Goal: Download file/media

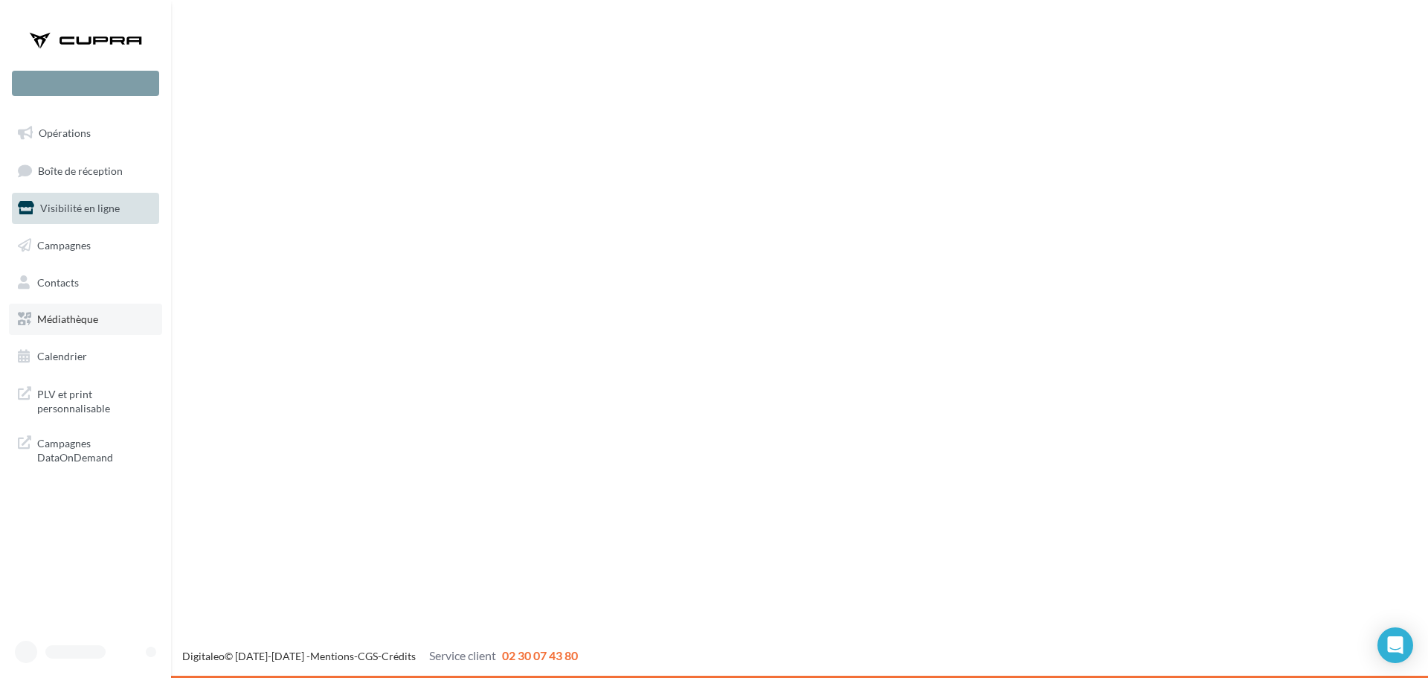
click at [68, 319] on span "Médiathèque" at bounding box center [67, 318] width 61 height 13
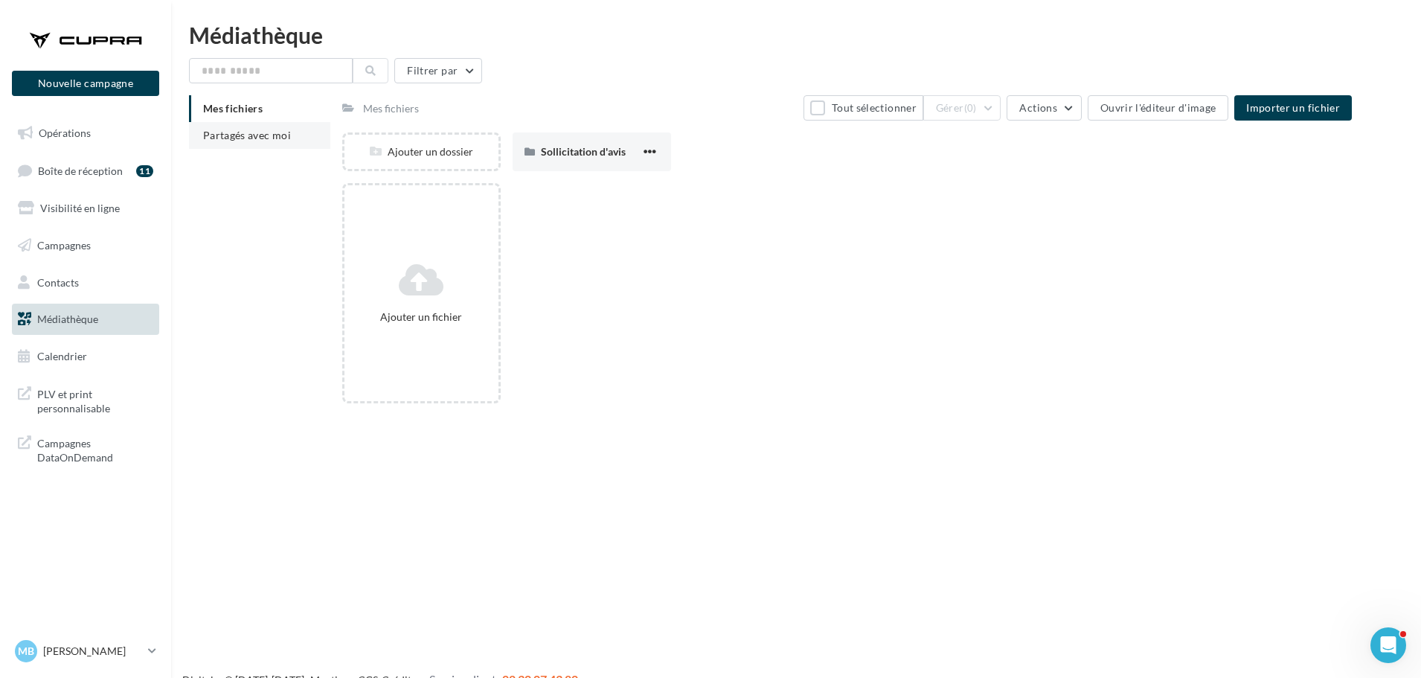
click at [268, 128] on li "Partagés avec moi" at bounding box center [259, 135] width 141 height 27
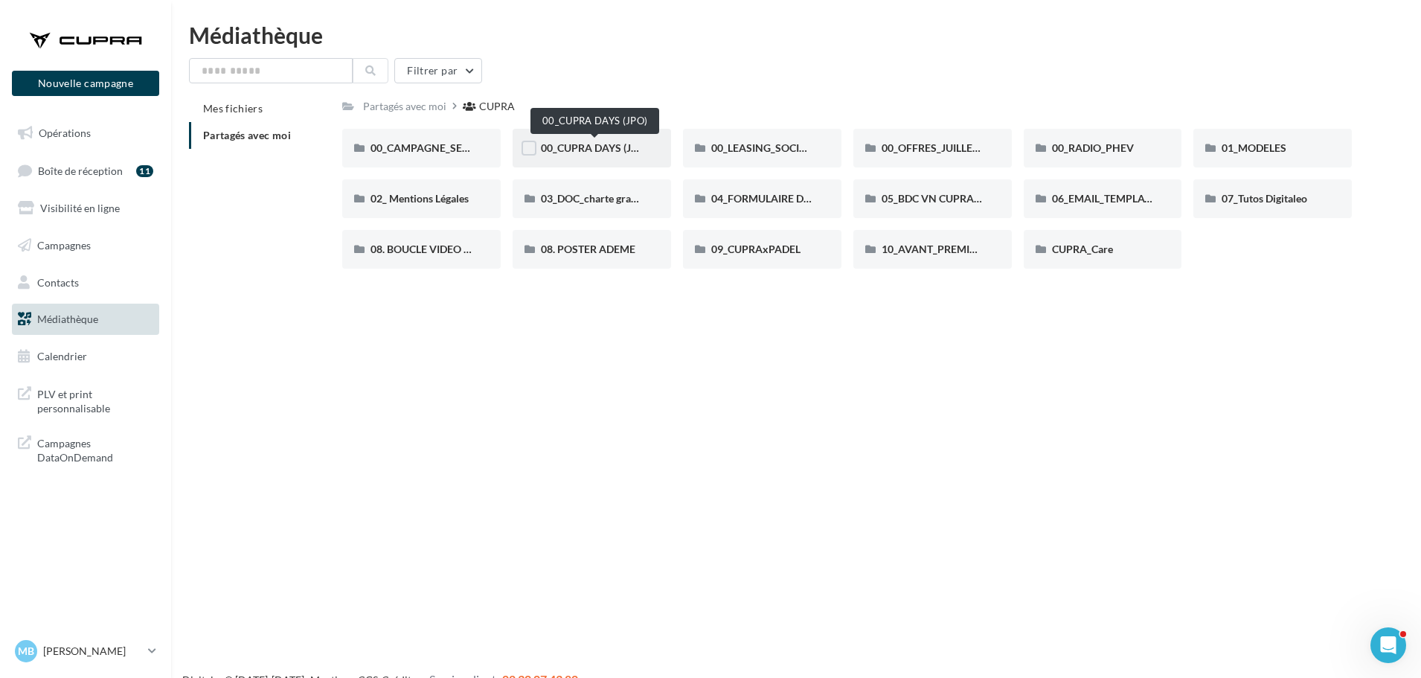
click at [634, 153] on span "00_CUPRA DAYS (JPO)" at bounding box center [595, 147] width 108 height 13
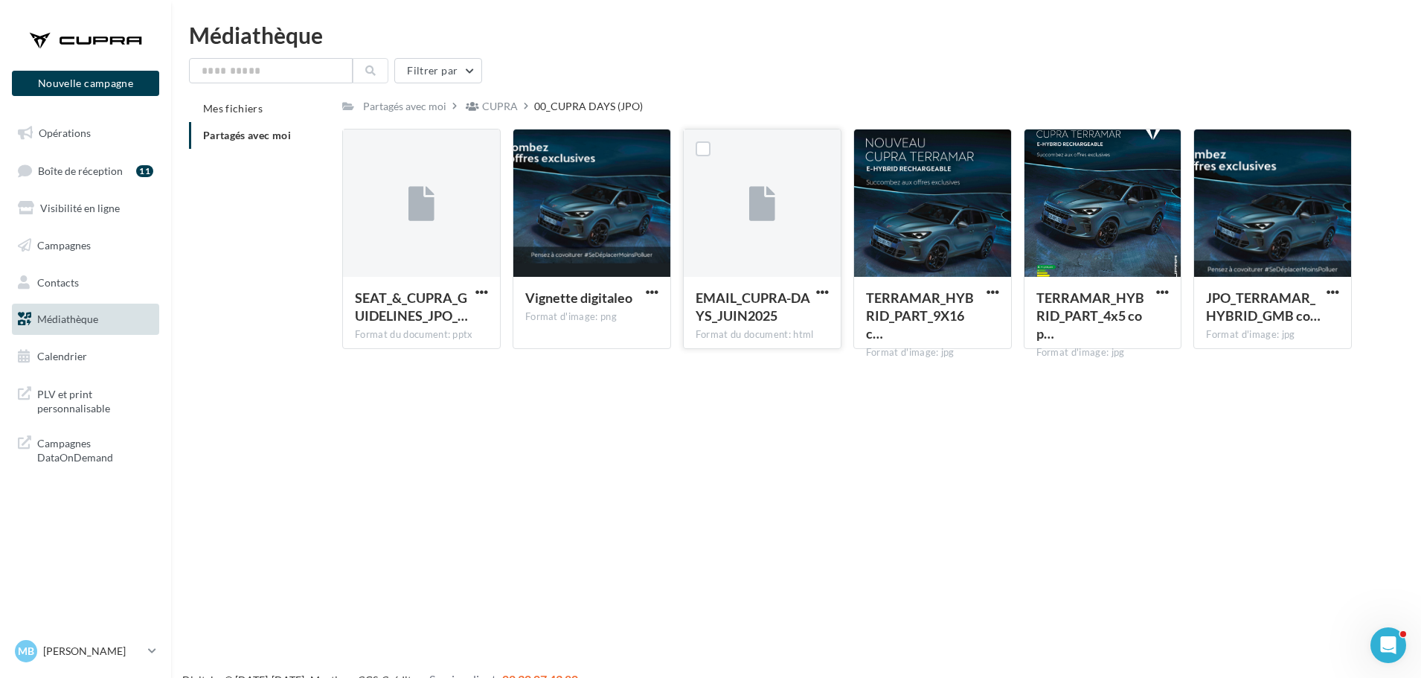
click at [740, 221] on div at bounding box center [762, 203] width 157 height 149
click at [498, 105] on div "CUPRA" at bounding box center [500, 106] width 36 height 15
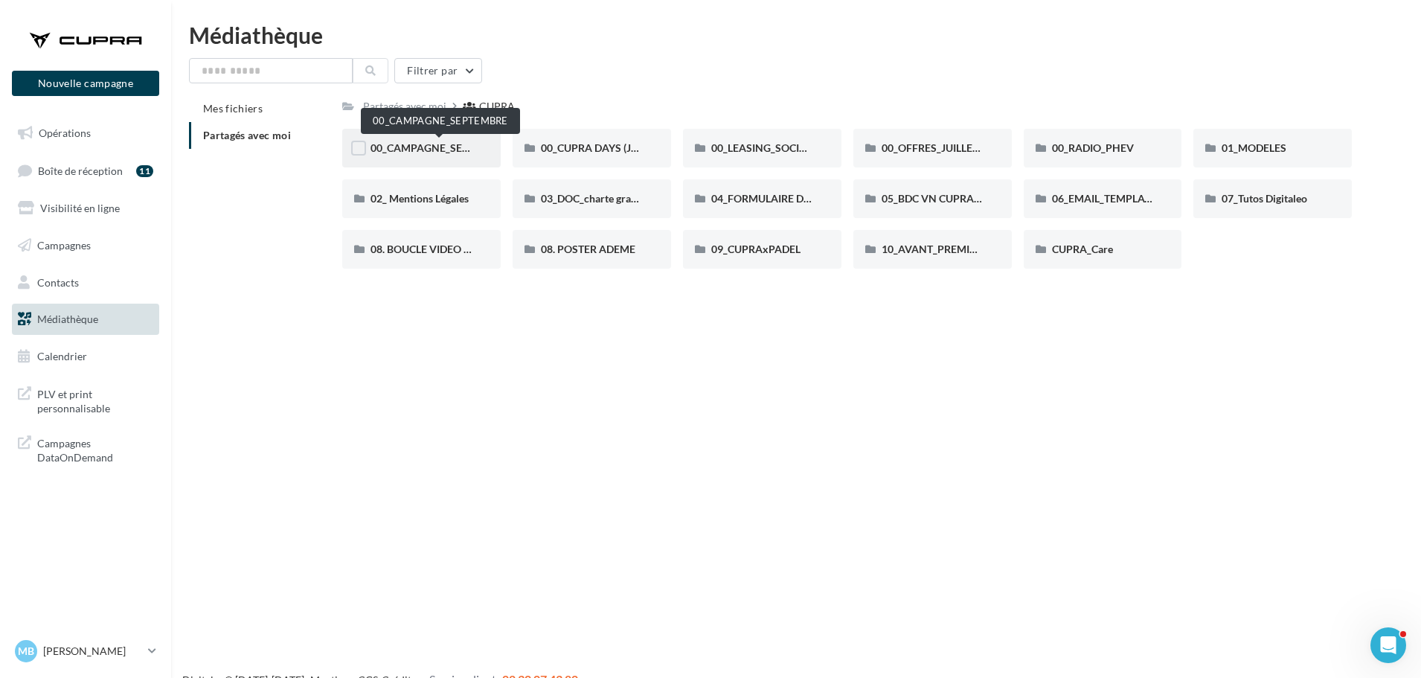
click at [435, 148] on span "00_CAMPAGNE_SEPTEMBRE" at bounding box center [439, 147] width 139 height 13
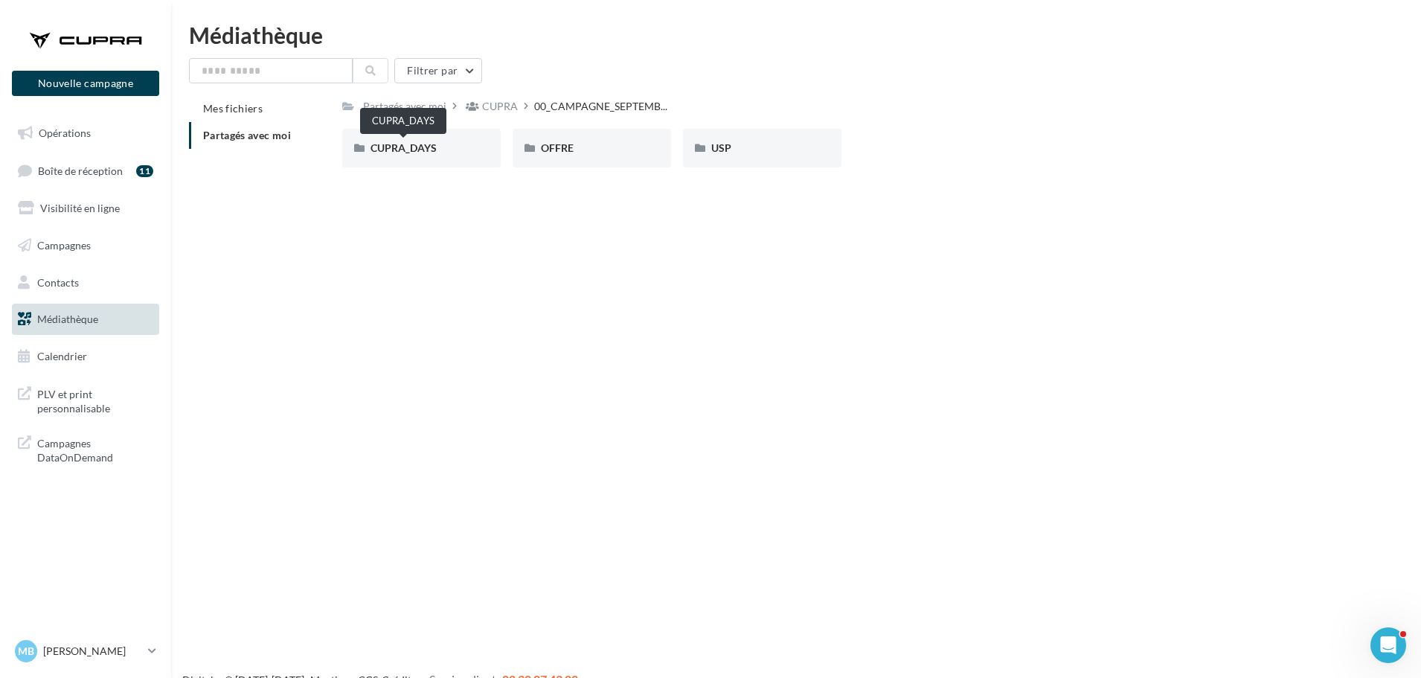
click at [435, 148] on span "CUPRA_DAYS" at bounding box center [403, 147] width 66 height 13
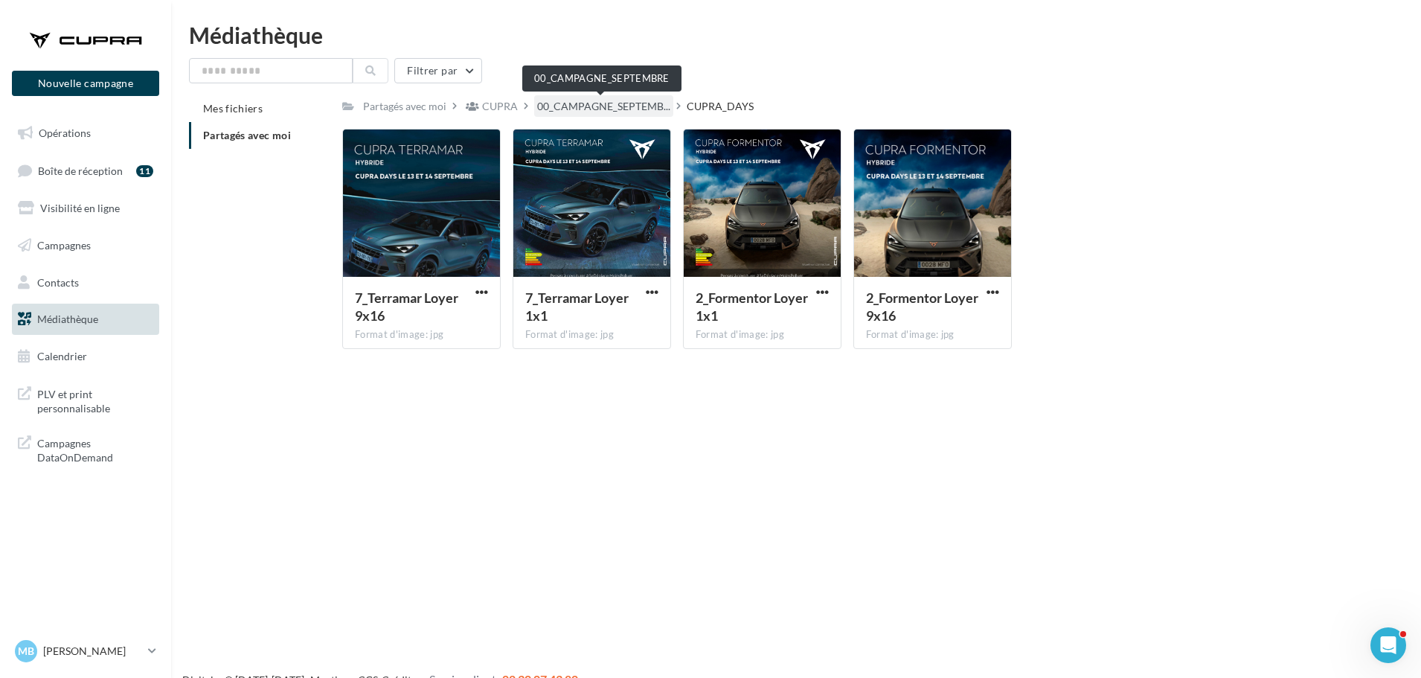
click at [587, 102] on span "00_CAMPAGNE_SEPTEMB..." at bounding box center [603, 106] width 133 height 15
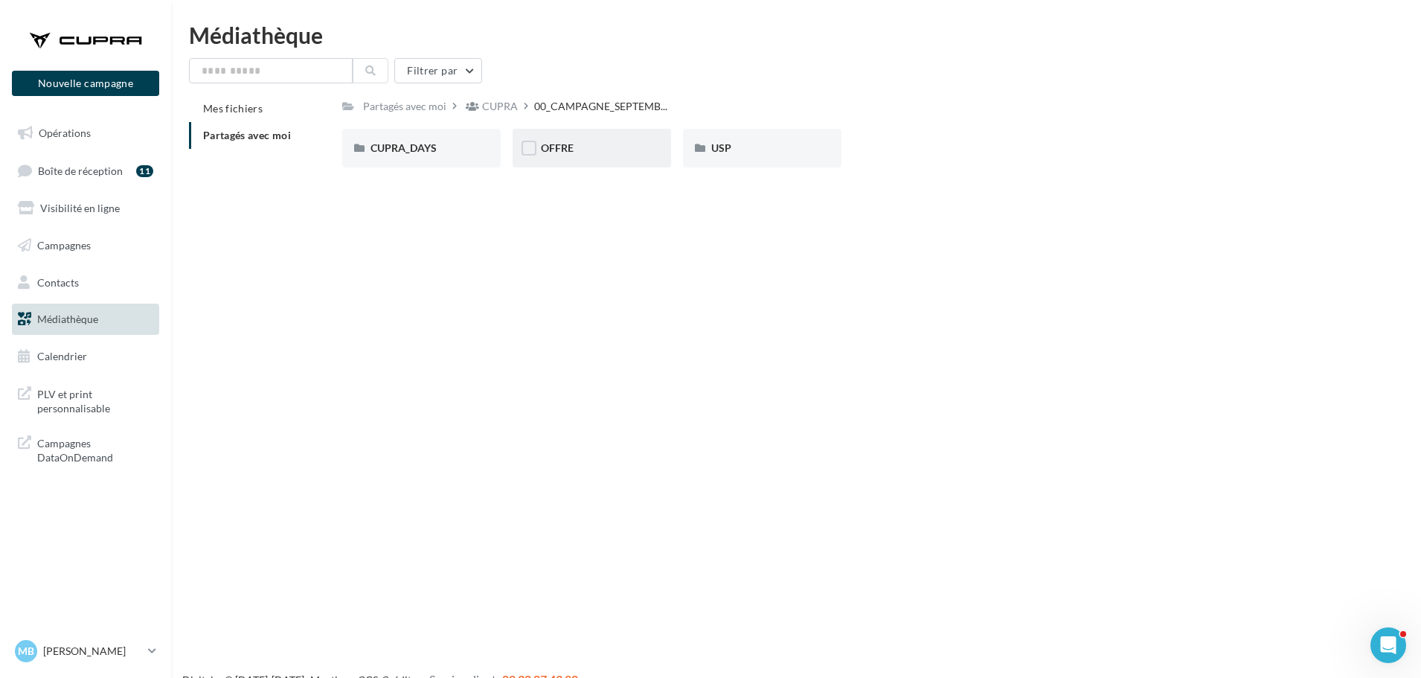
click at [625, 152] on div "OFFRE" at bounding box center [592, 148] width 102 height 15
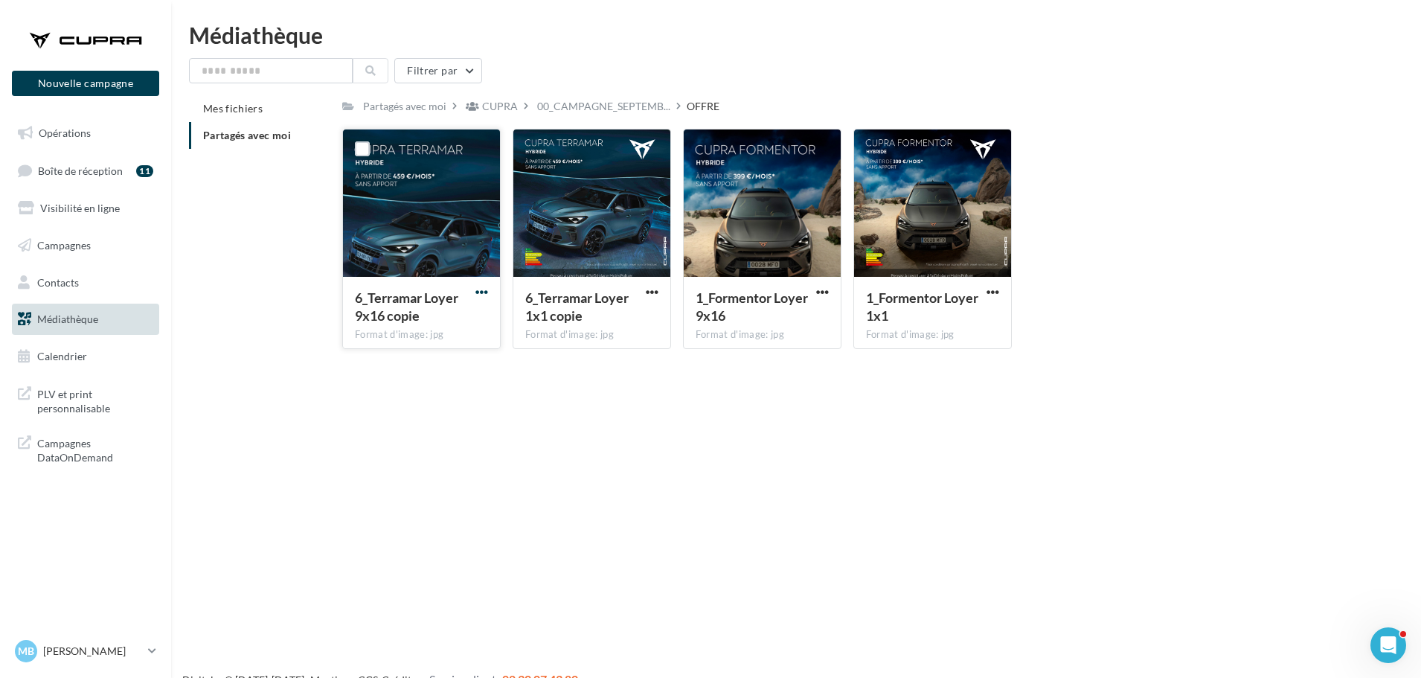
click at [479, 292] on span "button" at bounding box center [481, 292] width 13 height 13
click at [399, 336] on button "Télécharger" at bounding box center [416, 321] width 149 height 39
click at [661, 288] on button "button" at bounding box center [652, 293] width 19 height 15
click at [656, 288] on span "button" at bounding box center [652, 292] width 13 height 13
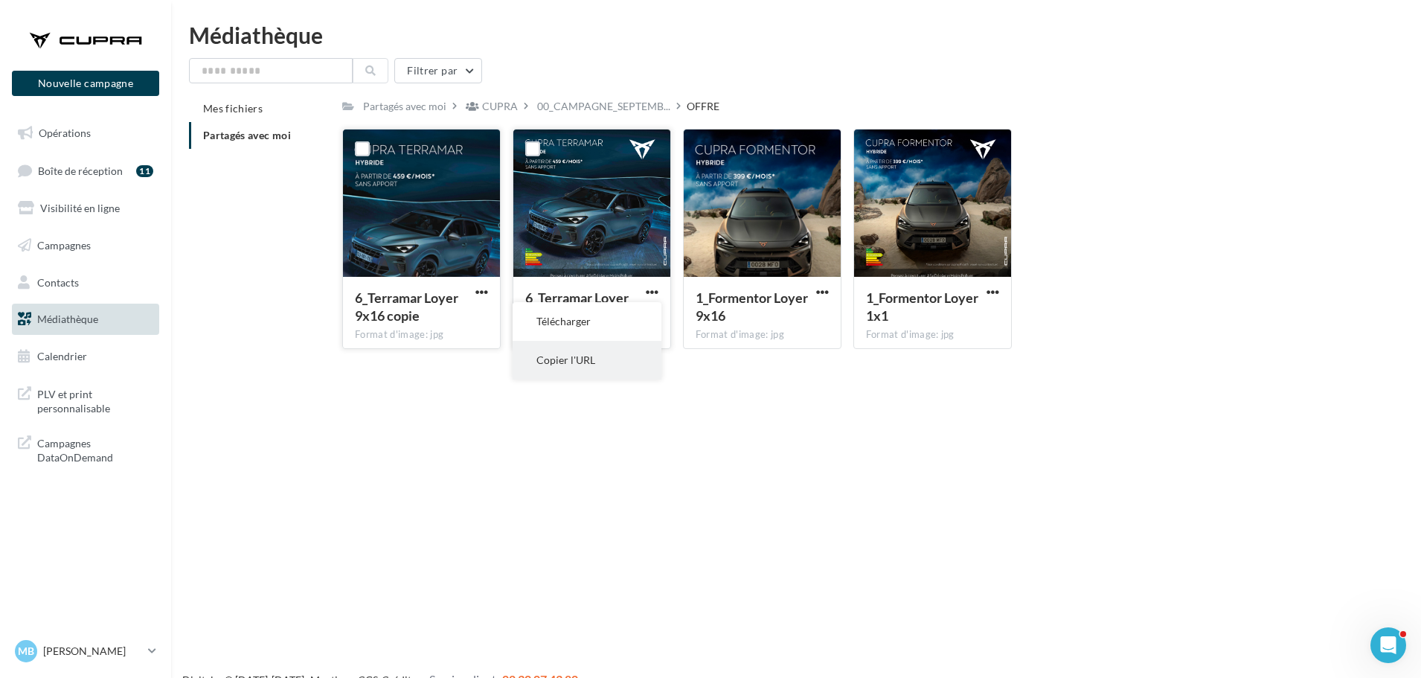
click at [589, 367] on button "Copier l'URL" at bounding box center [587, 360] width 149 height 39
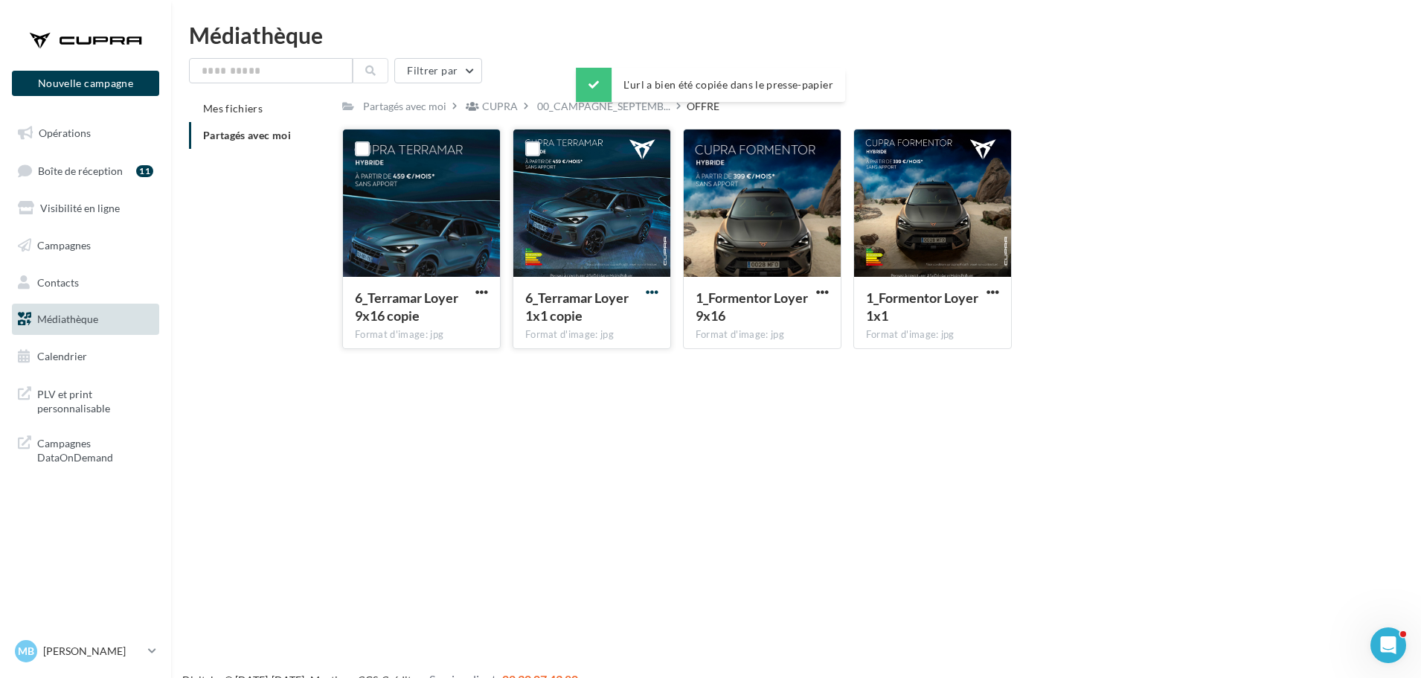
click at [654, 286] on span "button" at bounding box center [652, 292] width 13 height 13
click at [588, 318] on button "Télécharger" at bounding box center [587, 321] width 149 height 39
click at [985, 290] on button "button" at bounding box center [992, 293] width 19 height 15
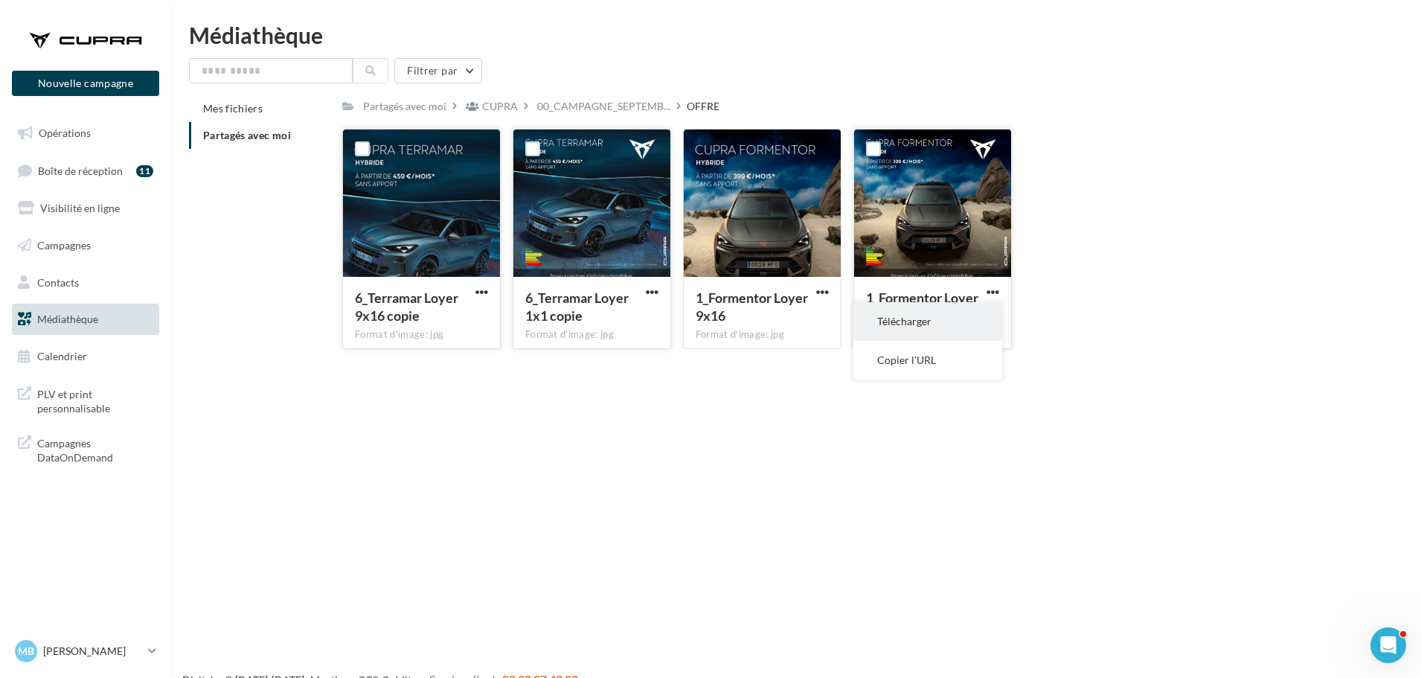
click at [955, 328] on button "Télécharger" at bounding box center [927, 321] width 149 height 39
click at [565, 95] on div "00_CAMPAGNE_SEPTEMB..." at bounding box center [603, 106] width 139 height 22
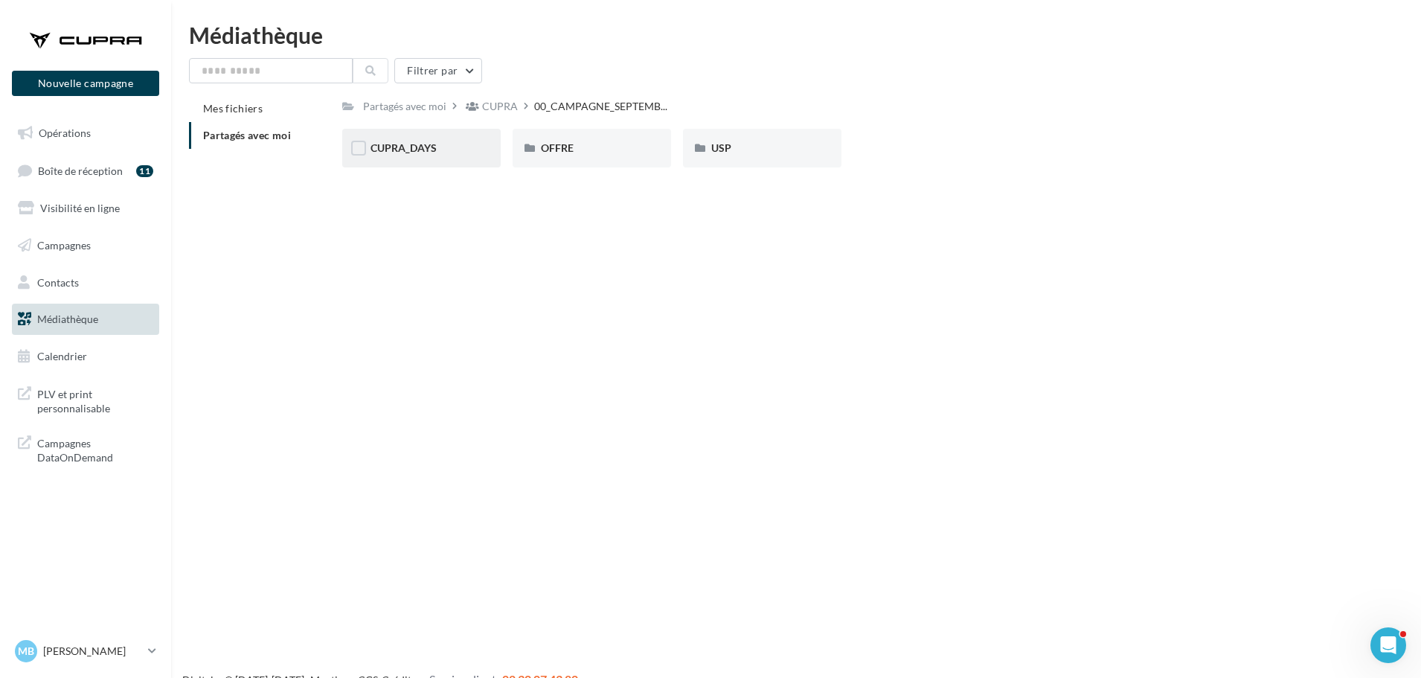
click at [469, 153] on div "CUPRA_DAYS" at bounding box center [421, 148] width 102 height 15
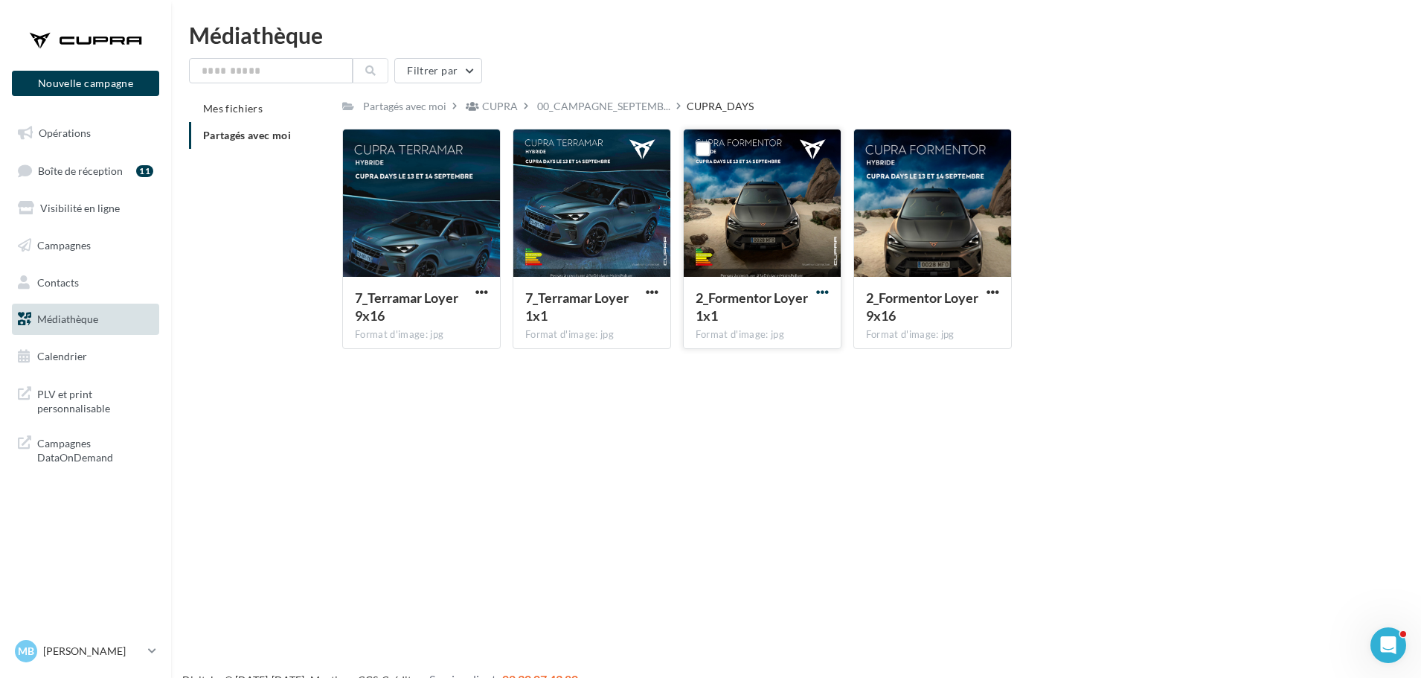
click at [821, 289] on span "button" at bounding box center [822, 292] width 13 height 13
click at [757, 356] on button "Copier l'URL" at bounding box center [757, 360] width 149 height 39
click at [829, 289] on button "button" at bounding box center [822, 293] width 19 height 15
click at [785, 324] on button "Télécharger" at bounding box center [757, 321] width 149 height 39
click at [604, 108] on span "00_CAMPAGNE_SEPTEMB..." at bounding box center [603, 106] width 133 height 15
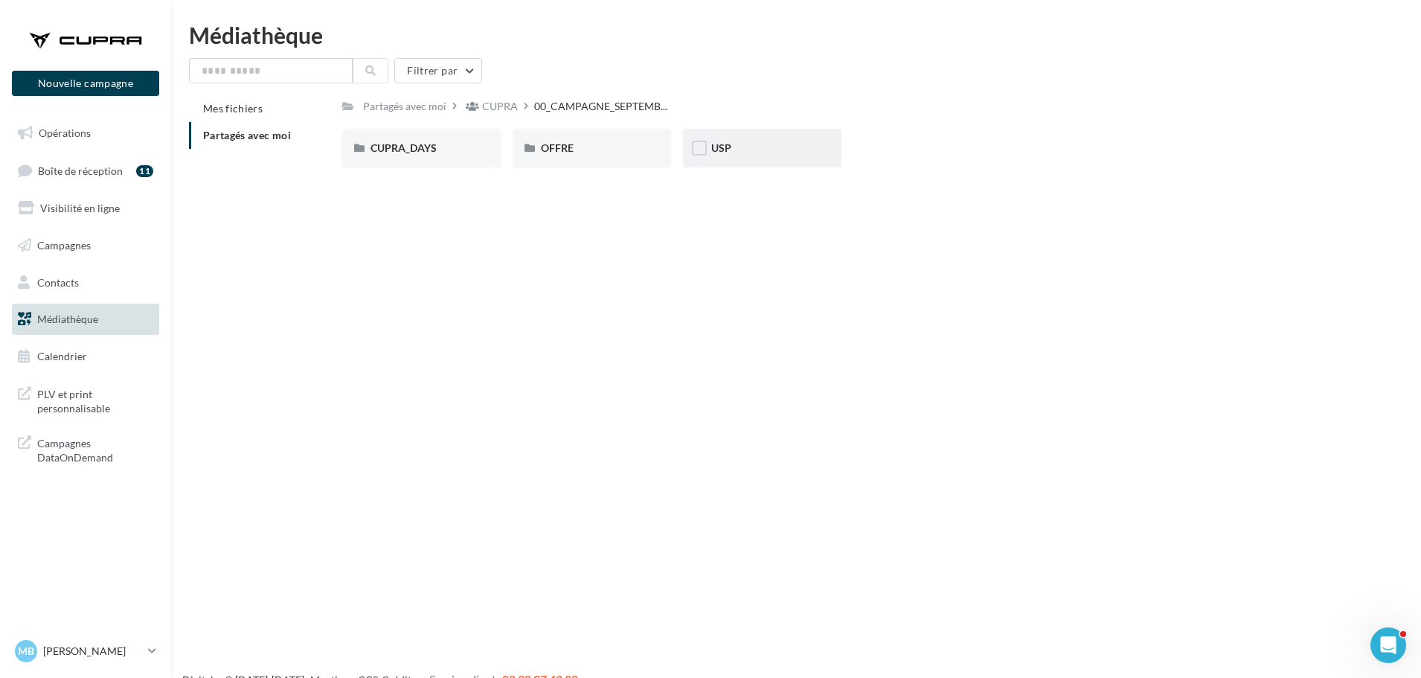
click at [749, 161] on div "USP" at bounding box center [762, 148] width 158 height 39
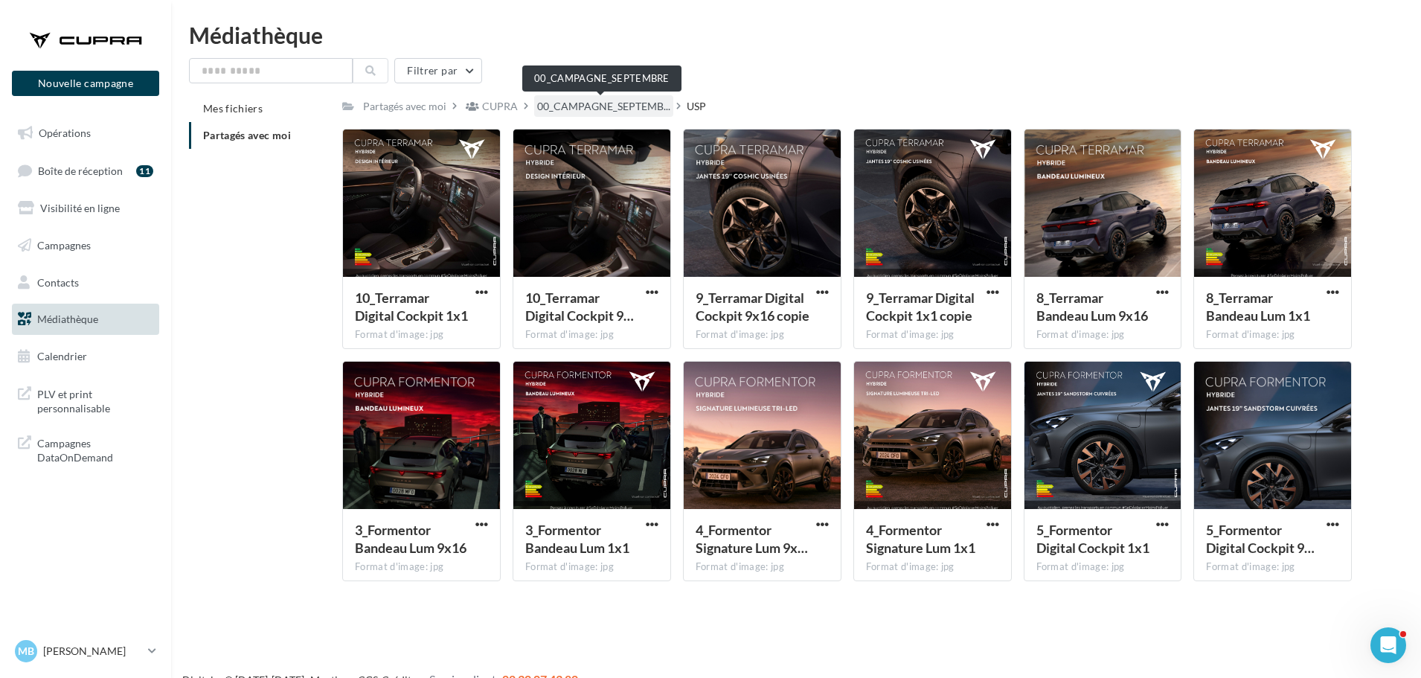
click at [615, 113] on span "00_CAMPAGNE_SEPTEMB..." at bounding box center [603, 106] width 133 height 15
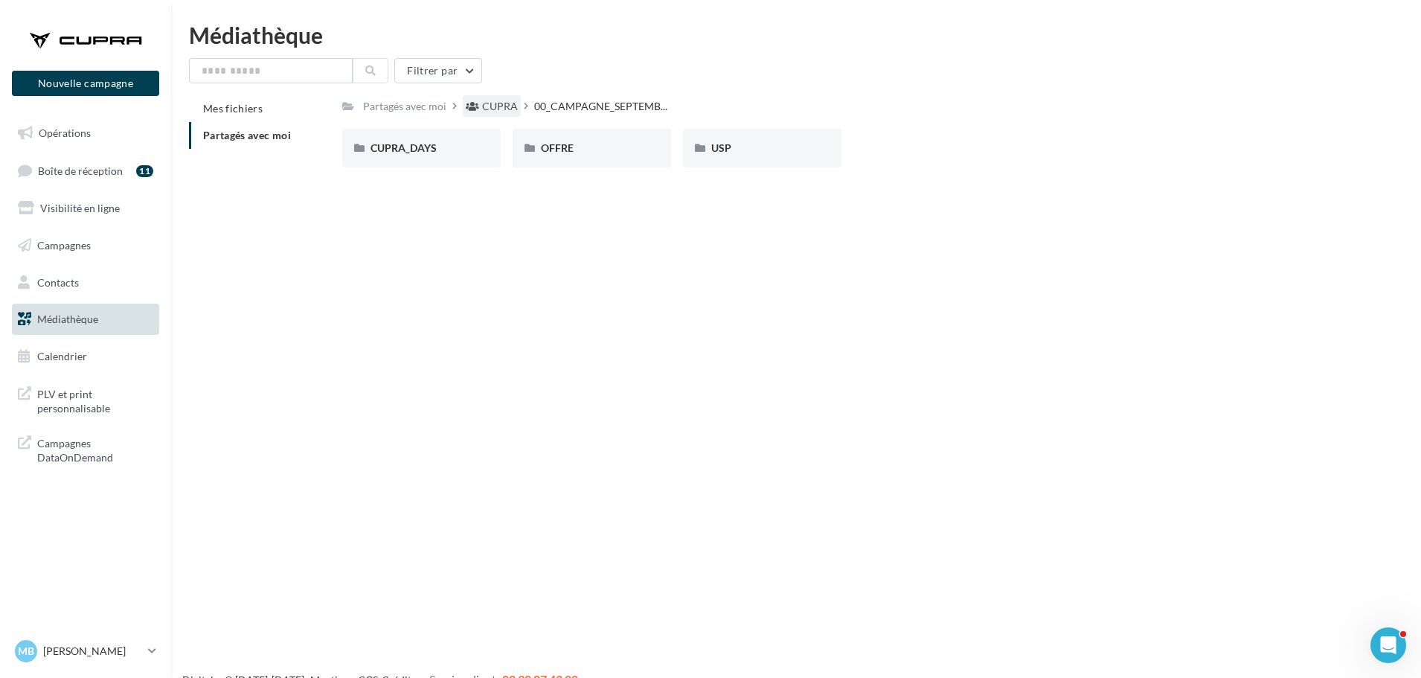
click at [487, 100] on div "CUPRA" at bounding box center [500, 106] width 36 height 15
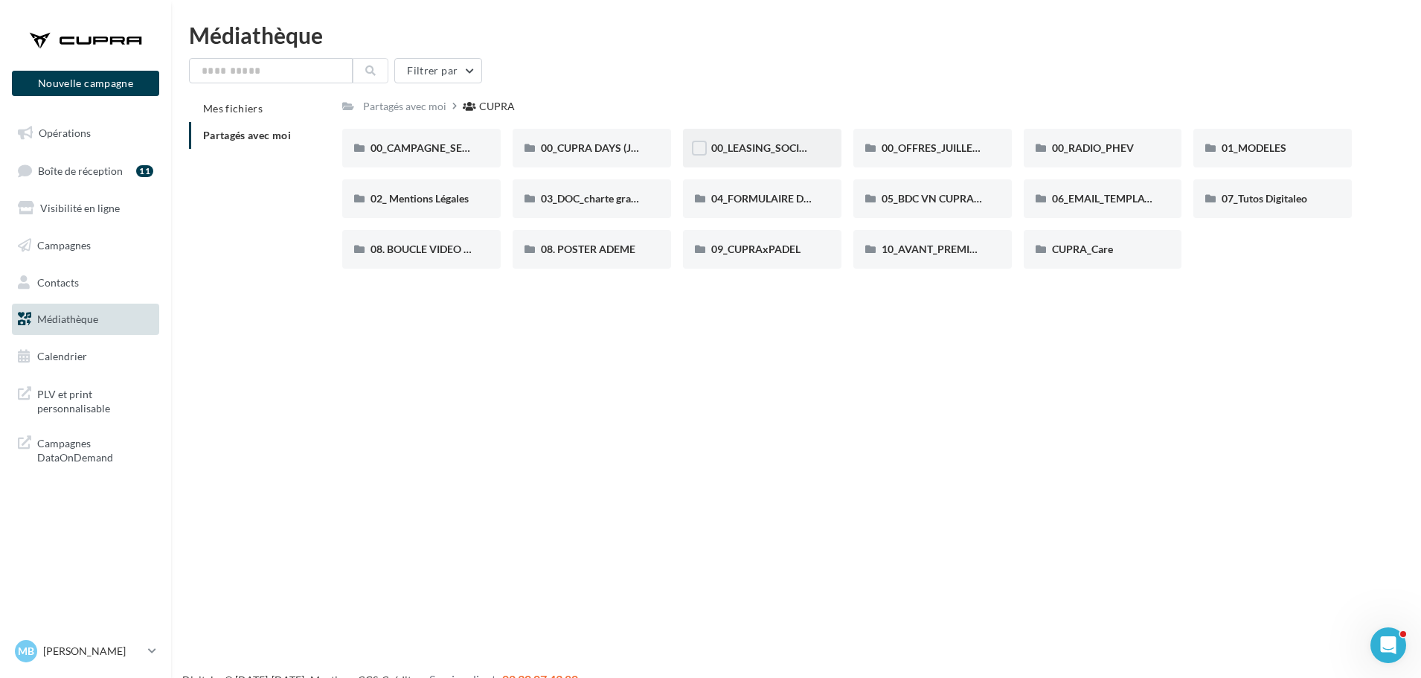
click at [758, 163] on div "00_LEASING_SOCIAL_ÉLECTRIQUE" at bounding box center [762, 148] width 158 height 39
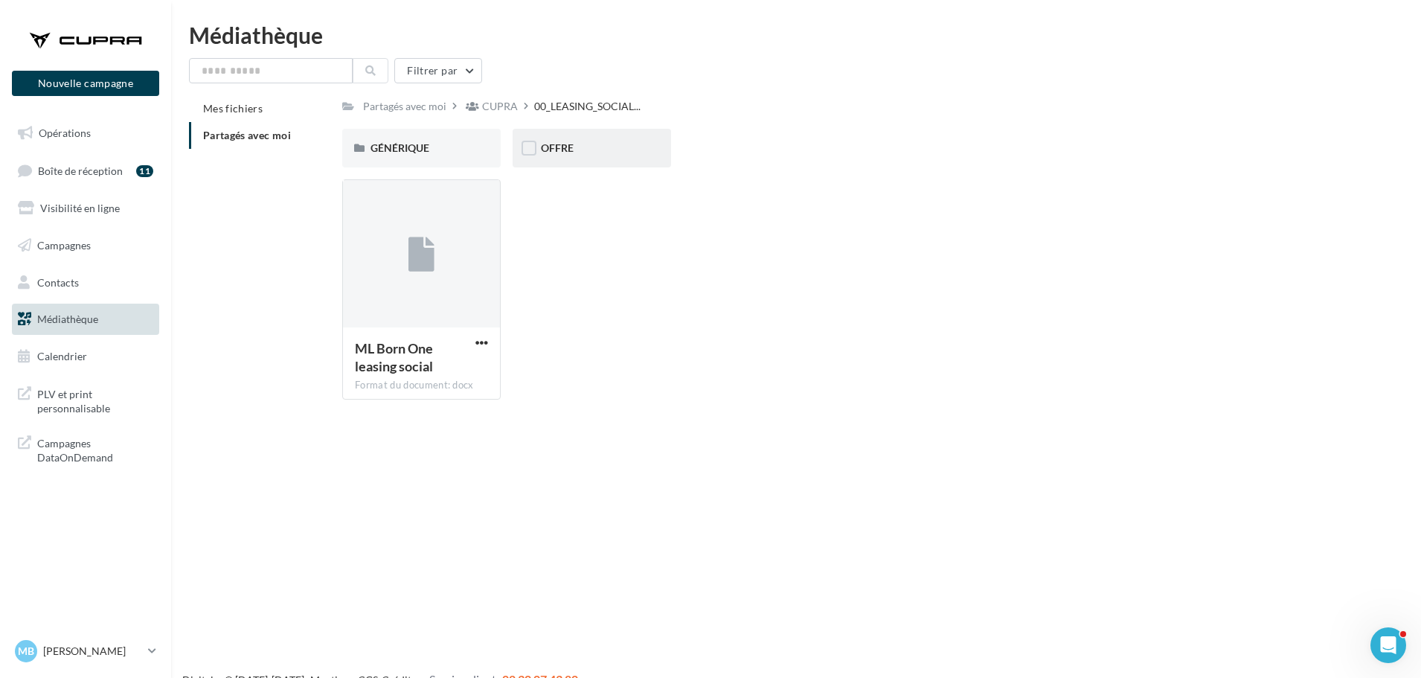
click at [588, 144] on div "OFFRE" at bounding box center [592, 148] width 102 height 15
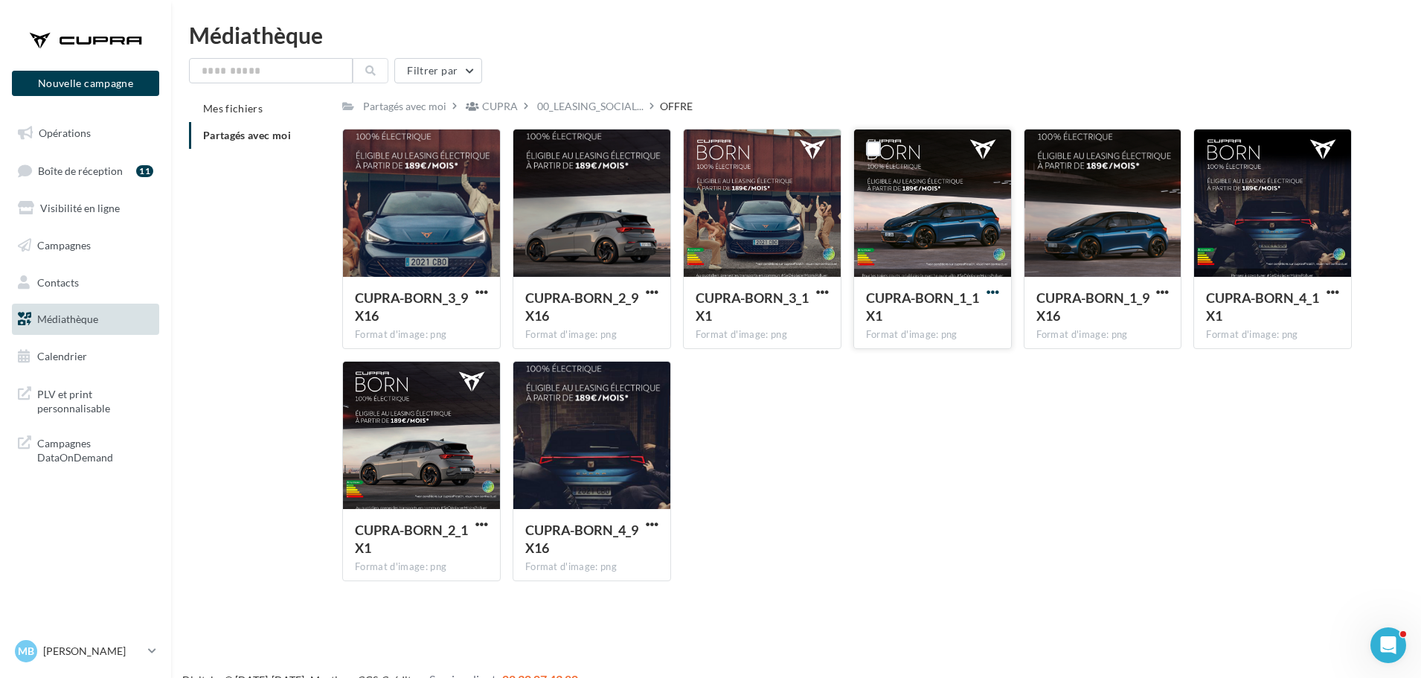
click at [987, 290] on span "button" at bounding box center [992, 292] width 13 height 13
click at [924, 362] on button "Copier l'URL" at bounding box center [927, 360] width 149 height 39
click at [991, 289] on span "button" at bounding box center [992, 292] width 13 height 13
click at [963, 311] on button "Télécharger" at bounding box center [927, 321] width 149 height 39
click at [148, 653] on icon at bounding box center [152, 650] width 8 height 13
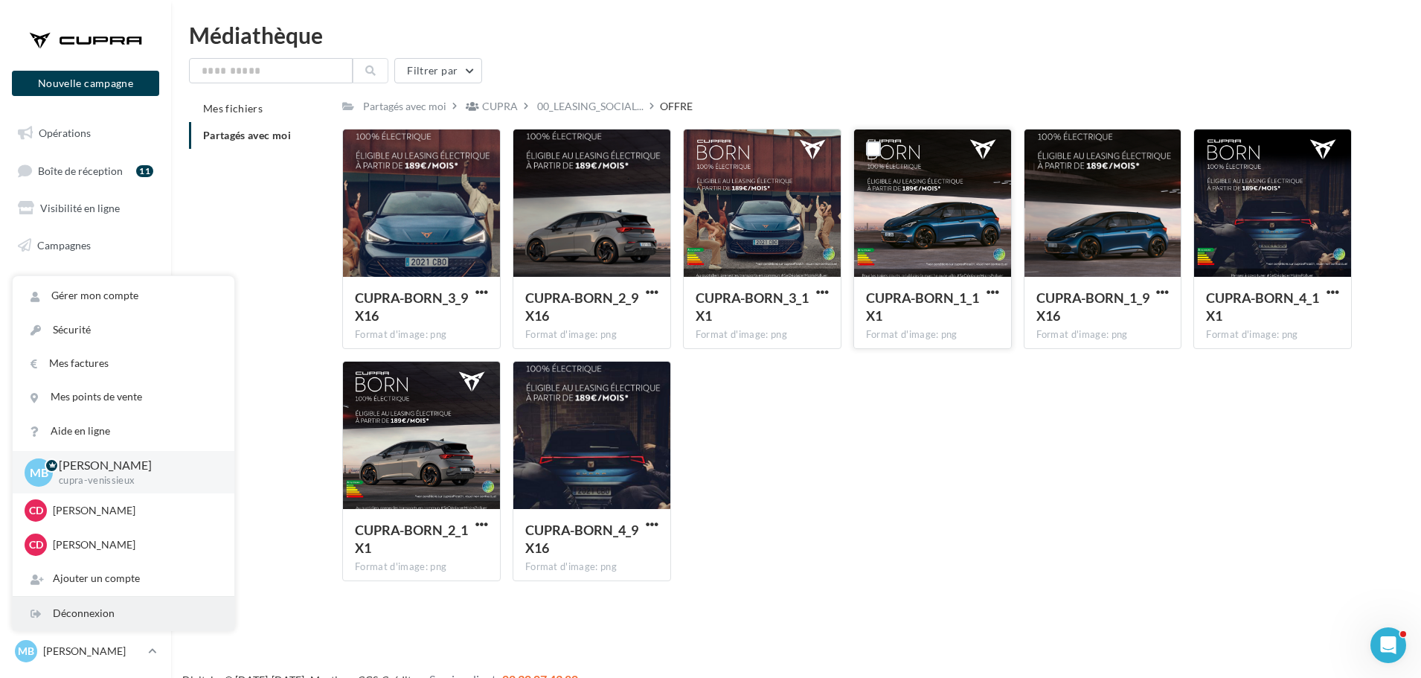
click at [122, 619] on div "Déconnexion" at bounding box center [124, 613] width 222 height 33
